Goal: Find specific page/section: Find specific page/section

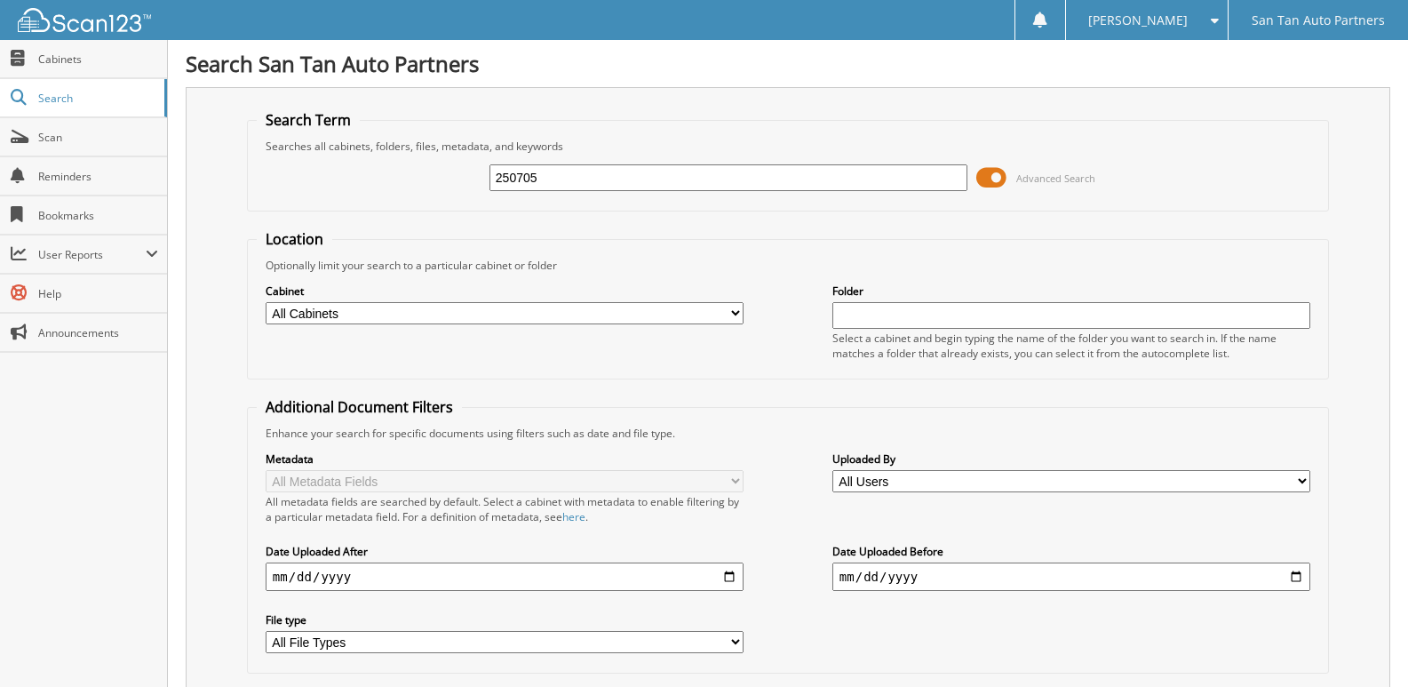
type input "250705"
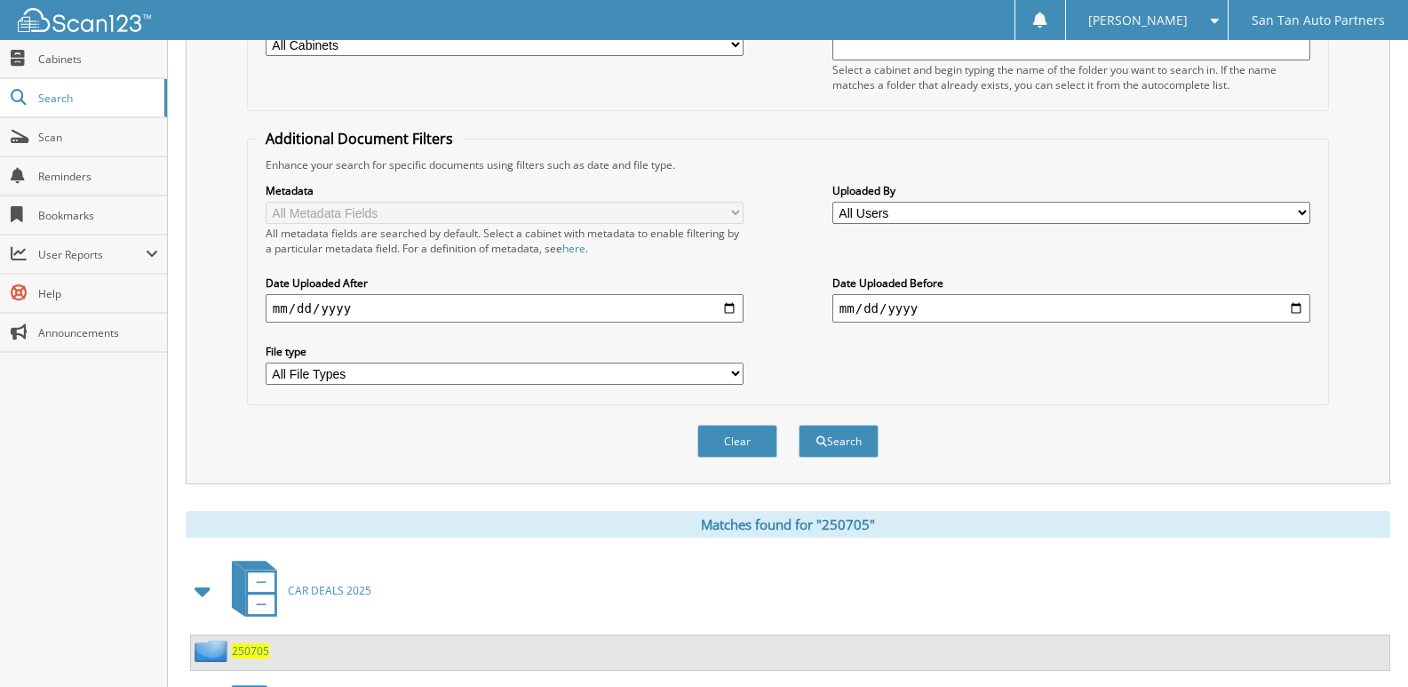
scroll to position [431, 0]
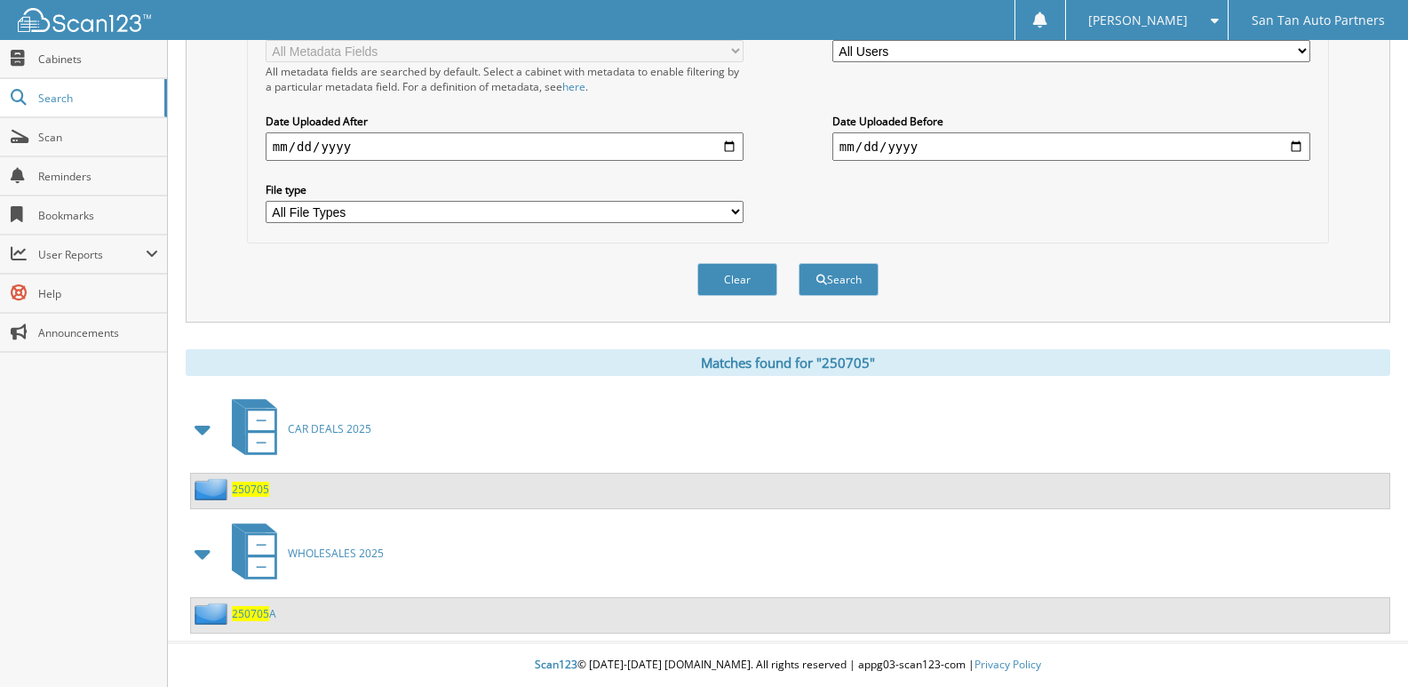
click at [268, 492] on link "250705" at bounding box center [250, 489] width 37 height 15
